Goal: Complete application form

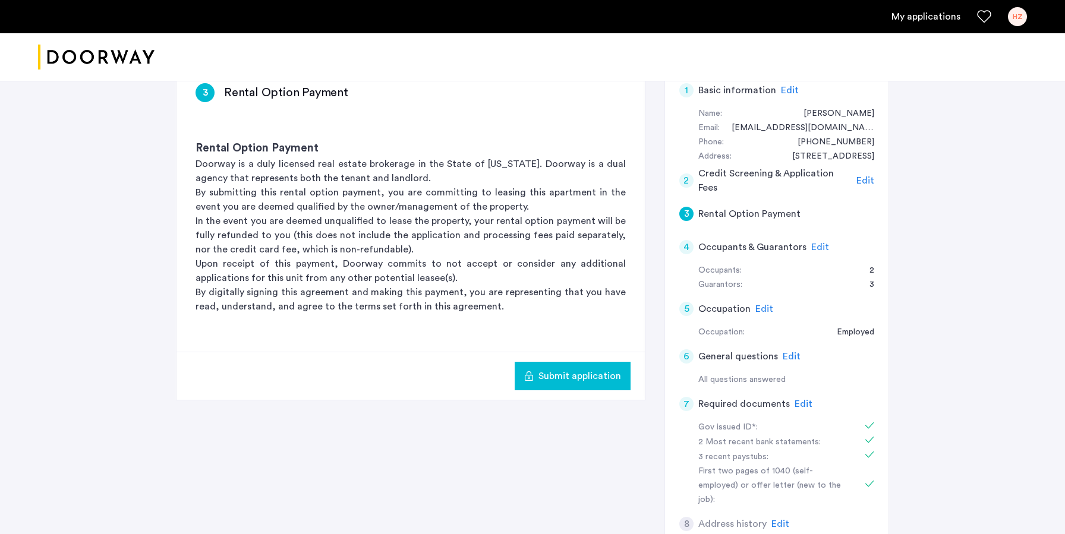
scroll to position [253, 0]
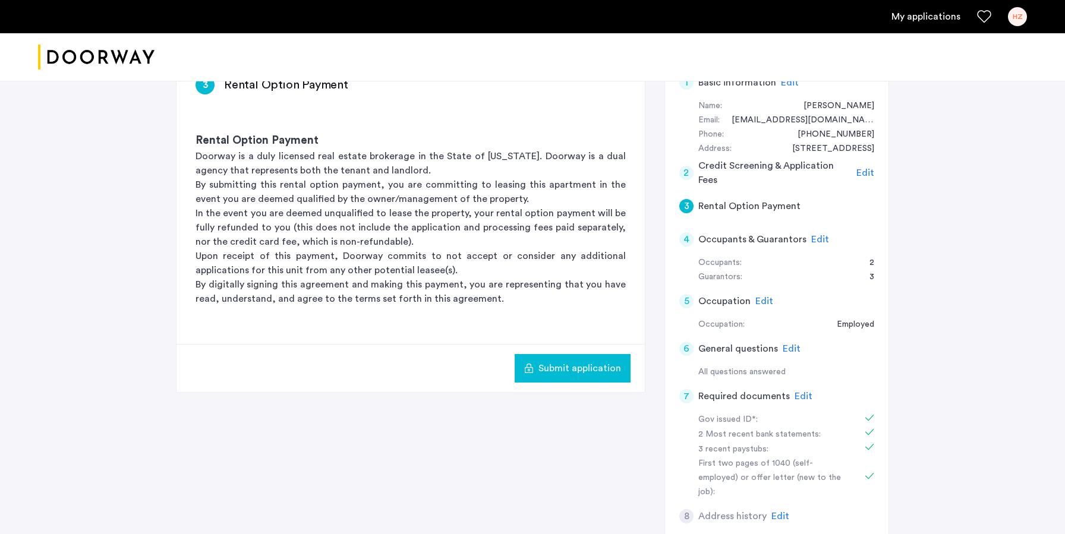
click at [798, 392] on span "Edit" at bounding box center [804, 397] width 18 height 10
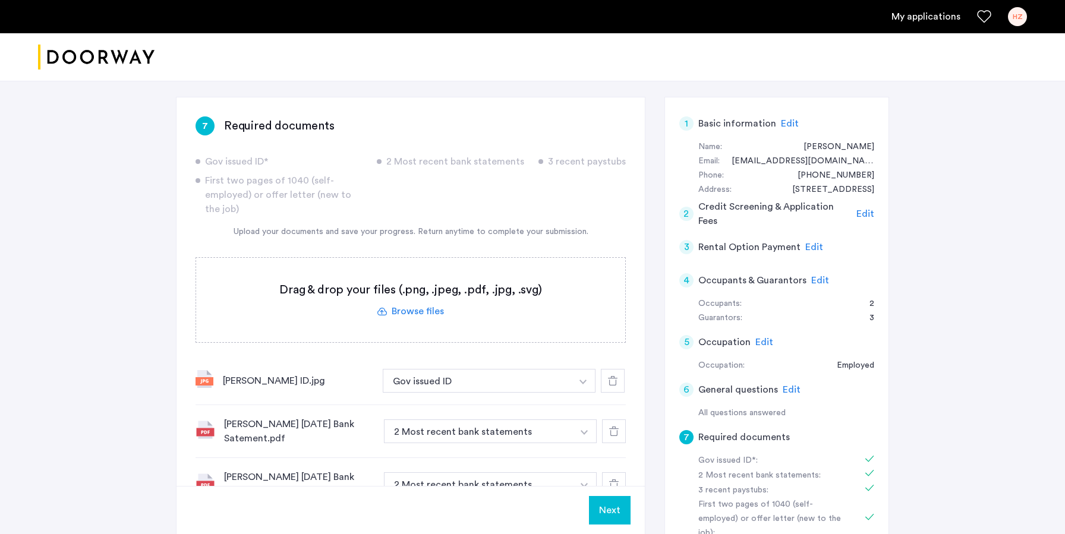
scroll to position [201, 0]
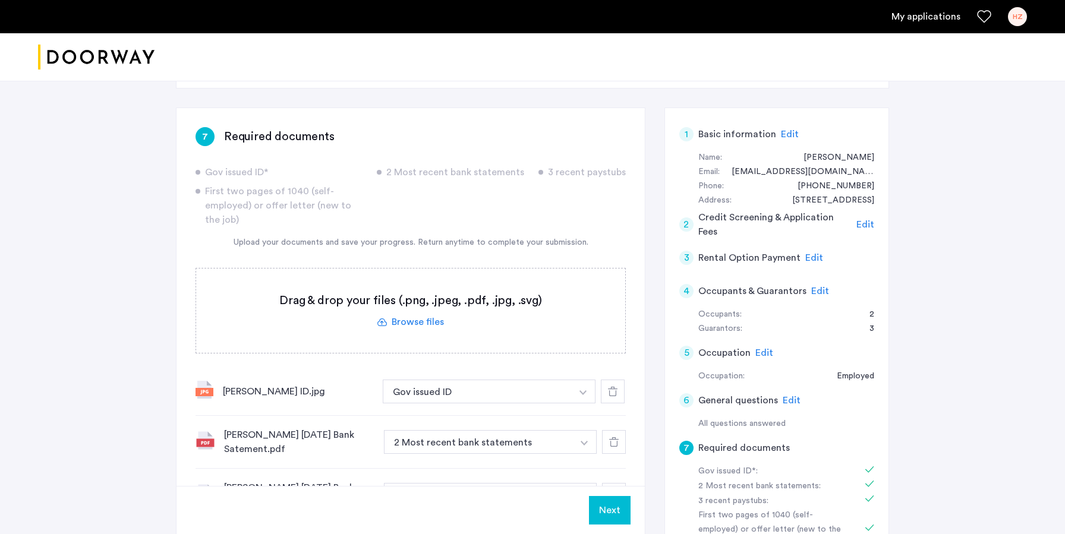
click at [417, 287] on label at bounding box center [410, 311] width 429 height 84
click at [0, 0] on input "file" at bounding box center [0, 0] width 0 height 0
click at [399, 269] on label at bounding box center [410, 311] width 429 height 84
click at [0, 0] on input "file" at bounding box center [0, 0] width 0 height 0
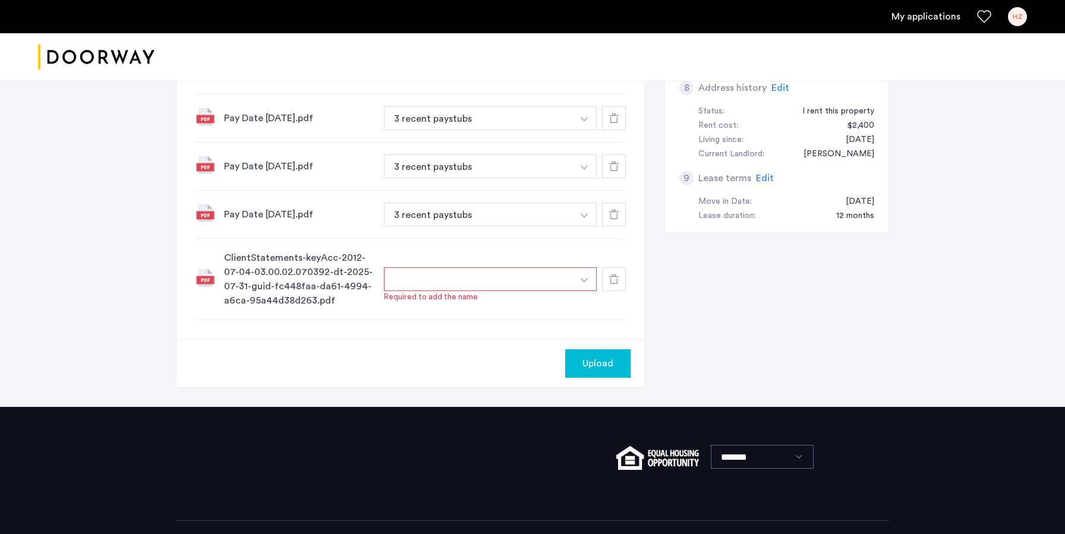
scroll to position [681, 0]
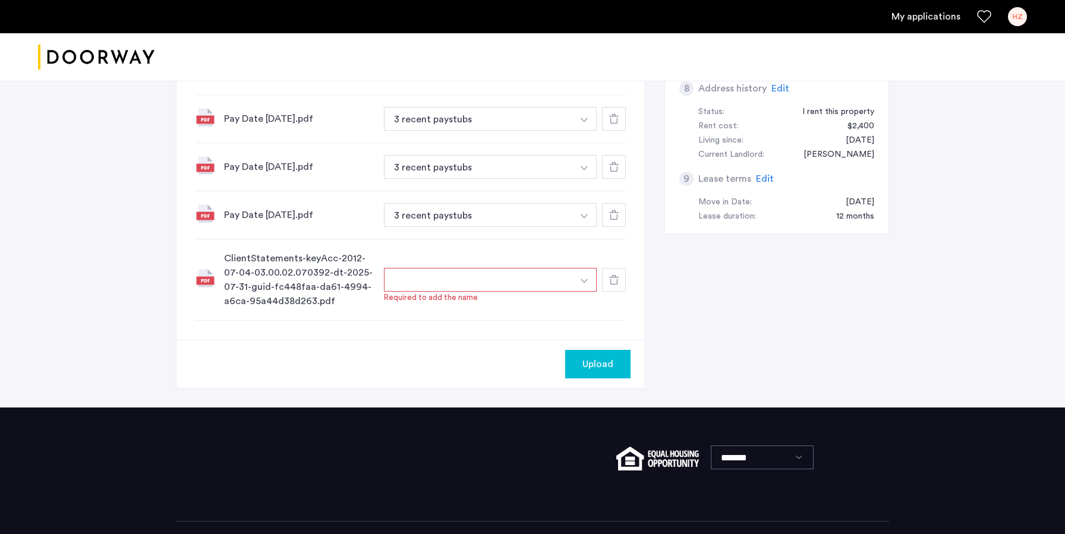
click at [452, 268] on button "button" at bounding box center [478, 280] width 189 height 24
click at [584, 279] on img "button" at bounding box center [584, 281] width 7 height 5
click at [518, 294] on input at bounding box center [491, 304] width 212 height 21
type input "*******"
click at [488, 340] on div "Upload" at bounding box center [411, 364] width 468 height 48
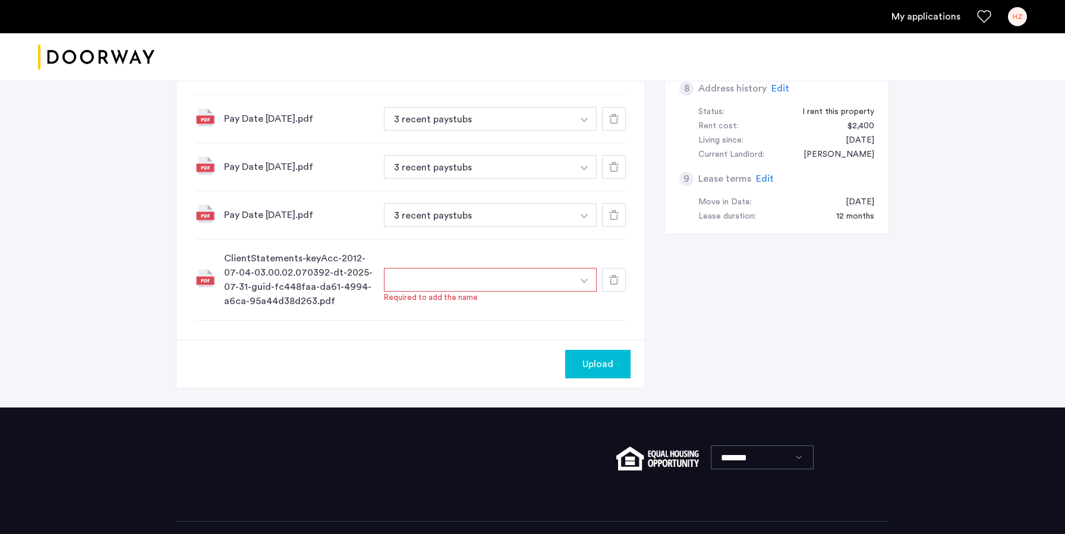
click at [547, 268] on button "button" at bounding box center [478, 280] width 189 height 24
click at [539, 268] on button "button" at bounding box center [478, 280] width 189 height 24
click at [589, 268] on button "button" at bounding box center [584, 280] width 24 height 24
click at [493, 294] on input "*******" at bounding box center [491, 304] width 212 height 21
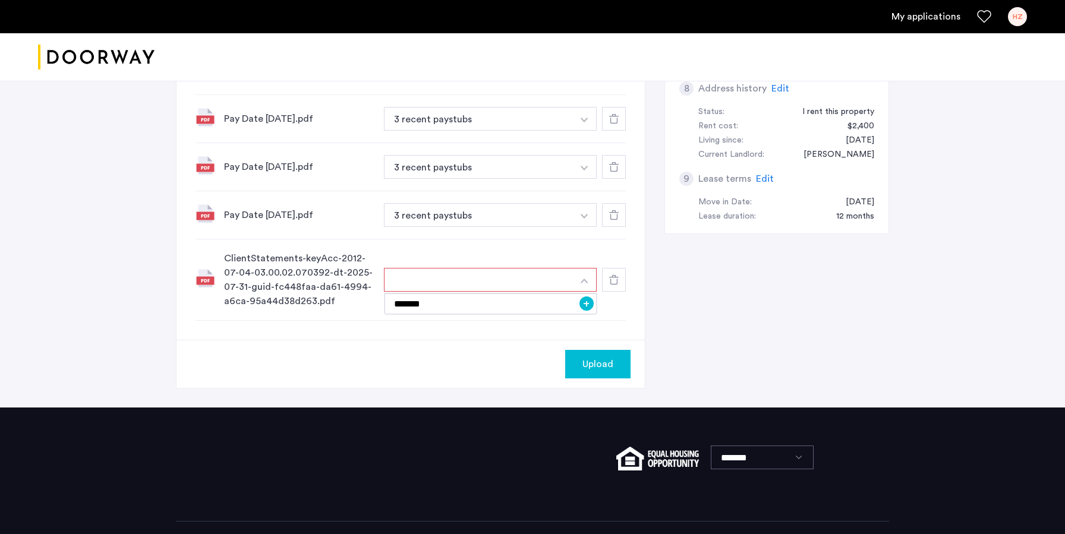
click at [591, 297] on button "+" at bounding box center [586, 304] width 14 height 14
click at [613, 357] on div "Upload" at bounding box center [598, 364] width 46 height 14
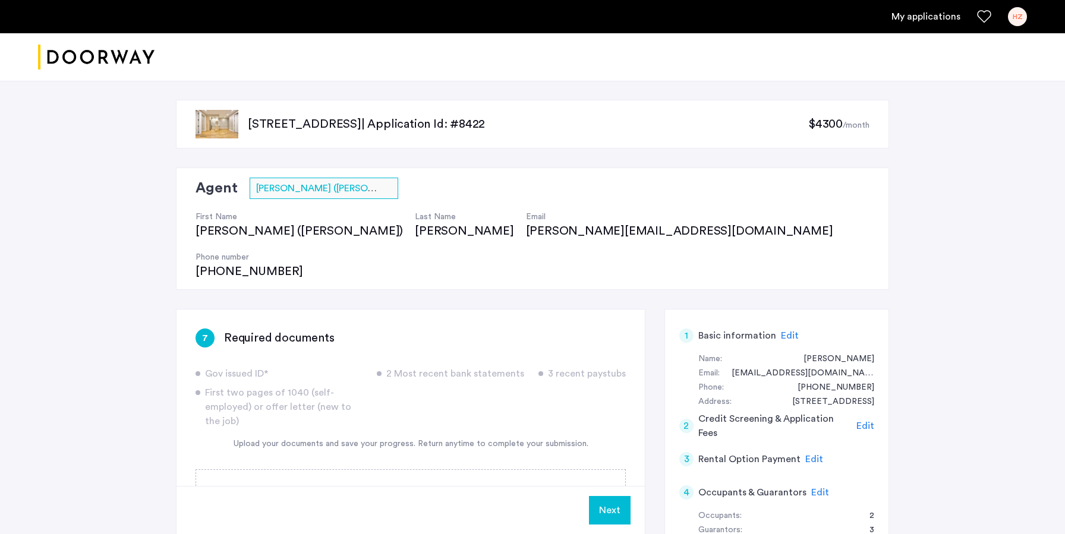
scroll to position [88, 0]
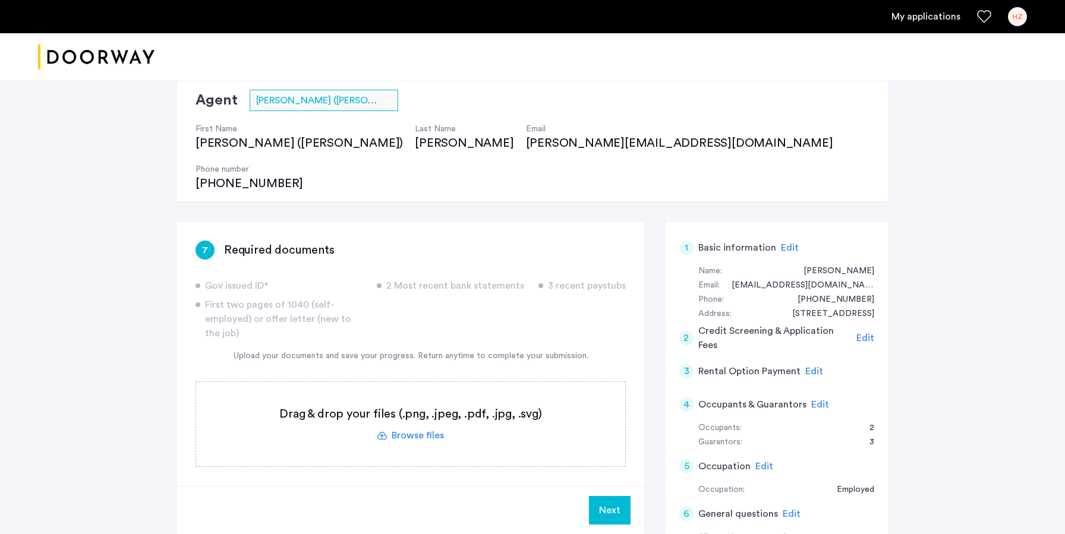
click at [805, 367] on span "Edit" at bounding box center [814, 372] width 18 height 10
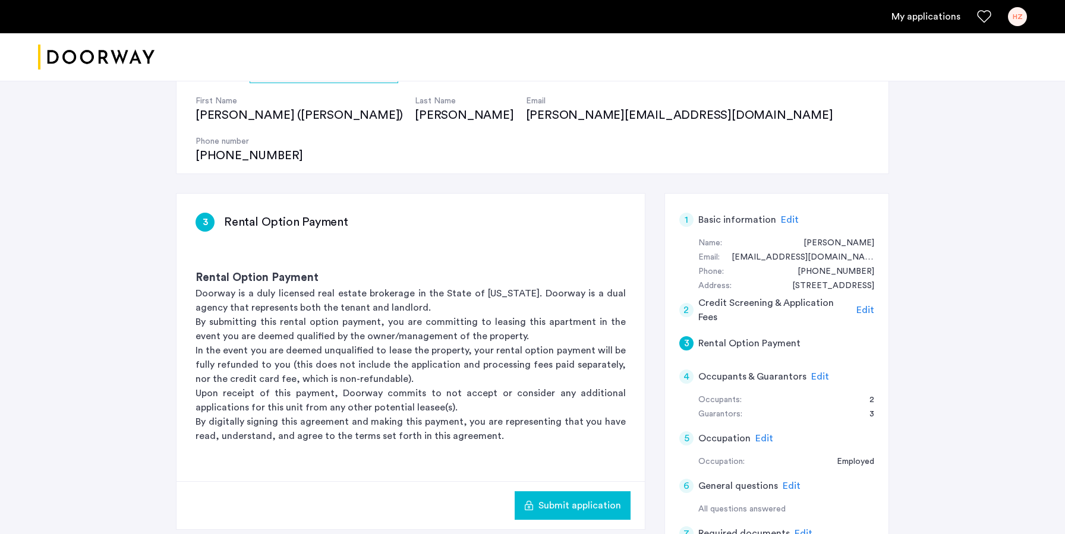
scroll to position [111, 0]
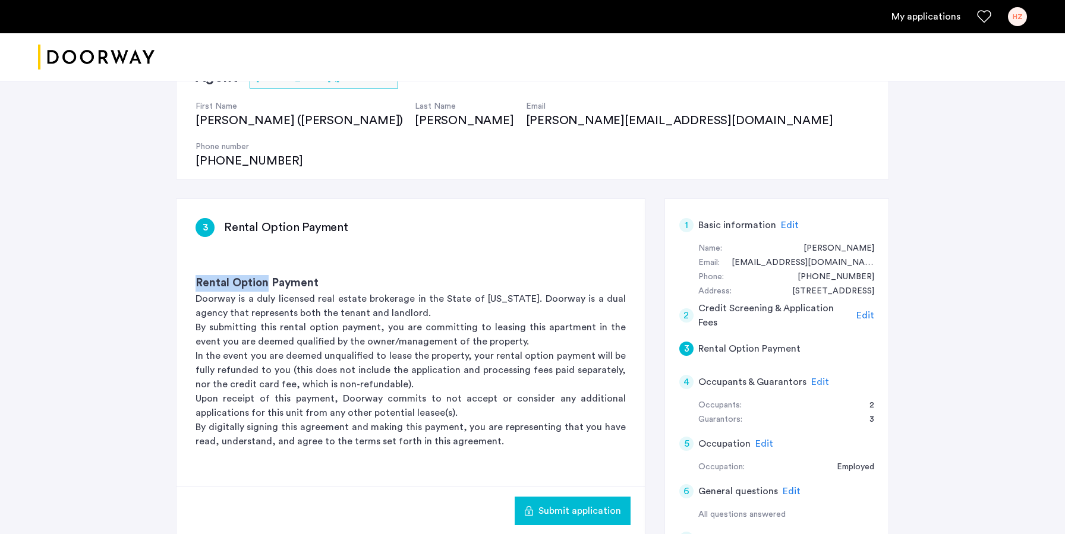
drag, startPoint x: 197, startPoint y: 242, endPoint x: 266, endPoint y: 243, distance: 69.5
click at [266, 275] on h3 "Rental Option Payment" at bounding box center [411, 283] width 430 height 17
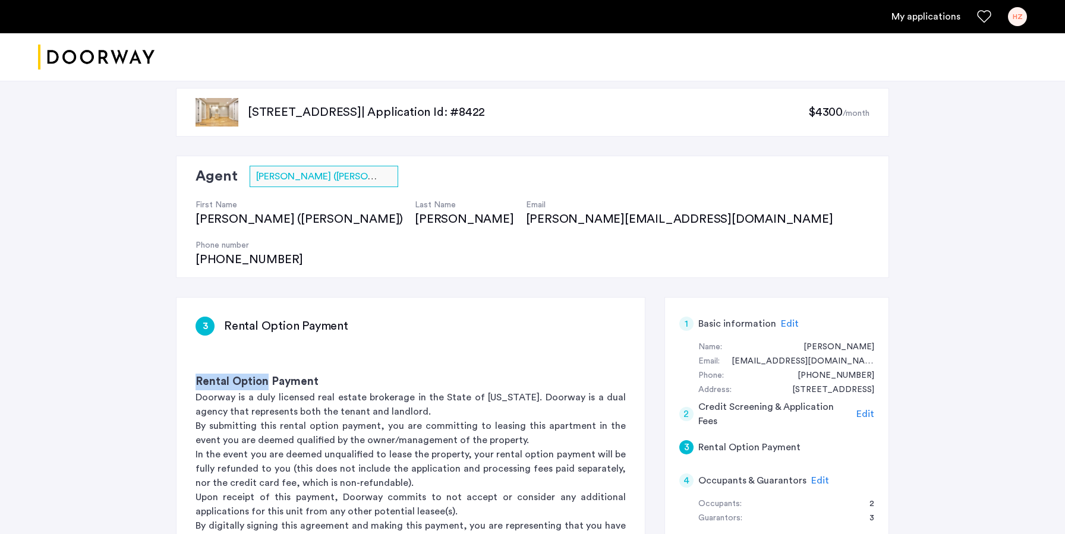
scroll to position [0, 0]
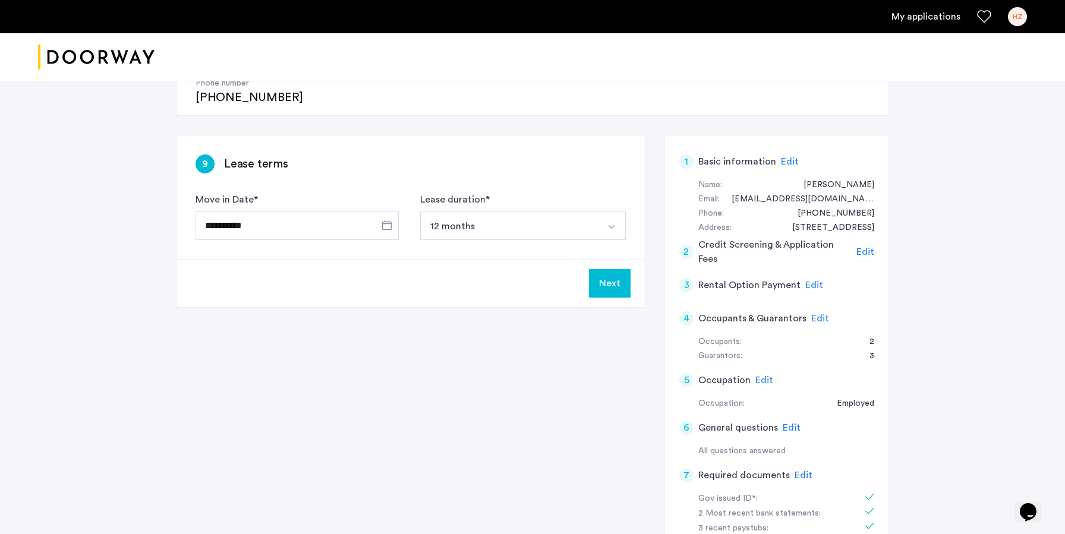
scroll to position [163, 0]
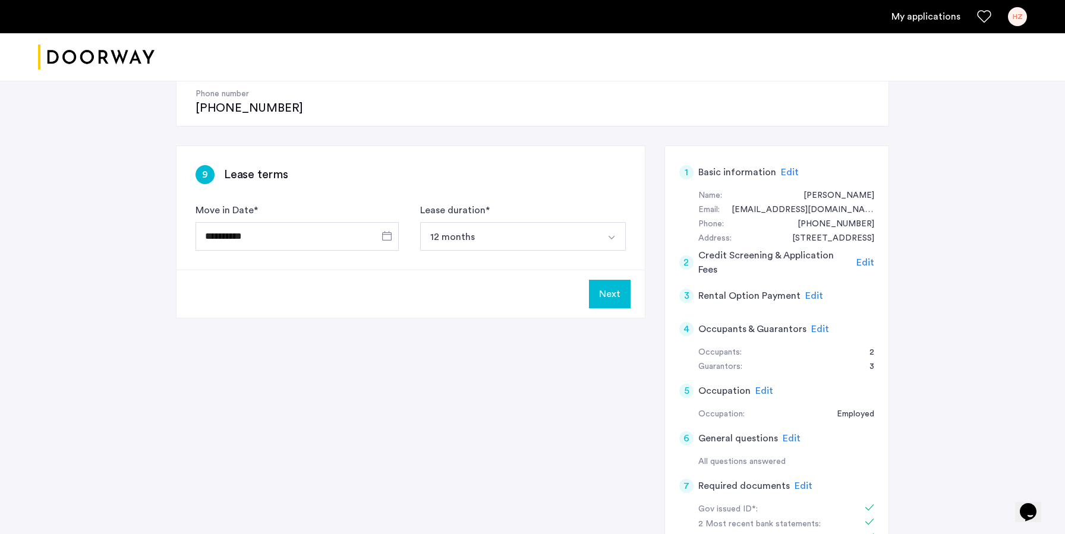
click at [621, 280] on button "Next" at bounding box center [610, 294] width 42 height 29
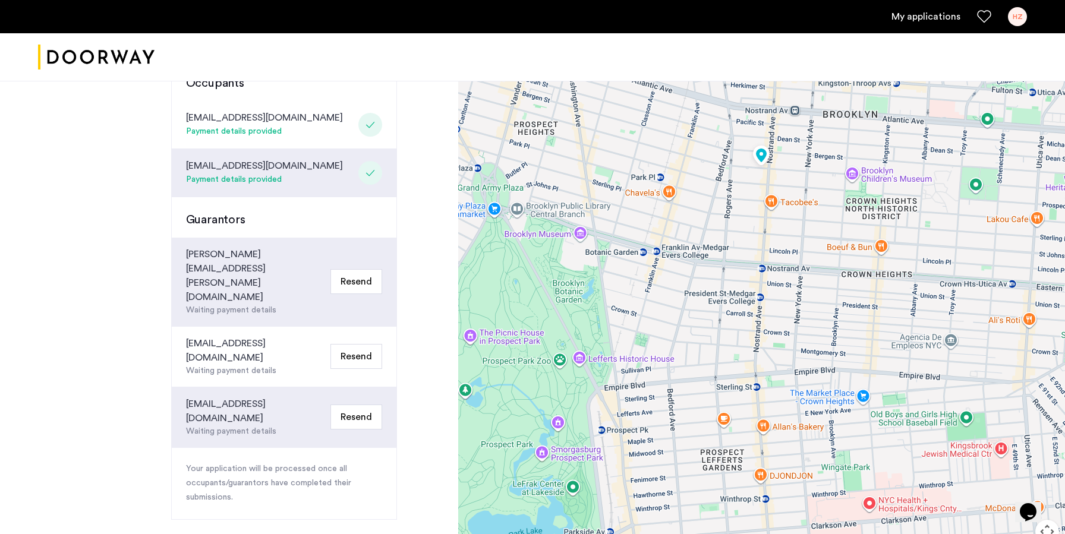
scroll to position [377, 0]
